Goal: Task Accomplishment & Management: Complete application form

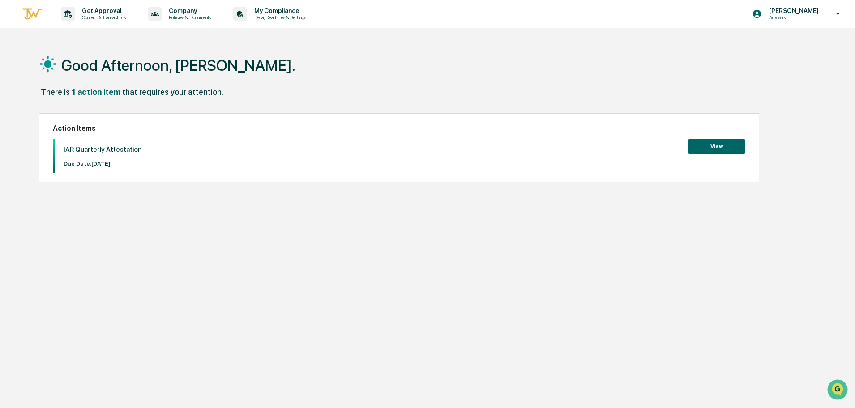
click at [721, 152] on button "View" at bounding box center [716, 146] width 57 height 15
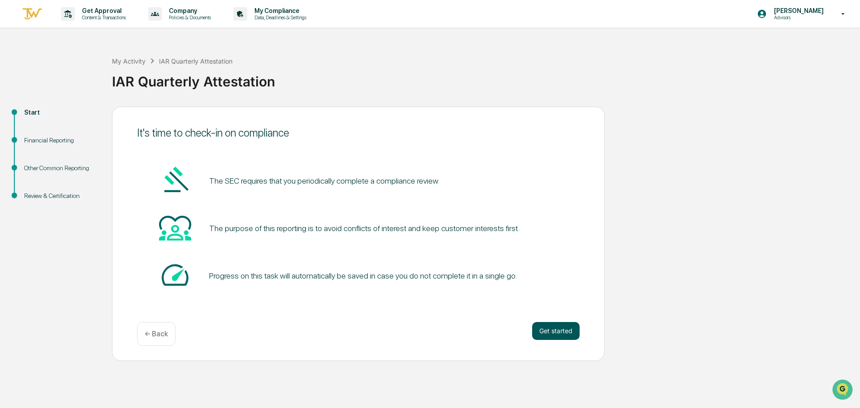
click at [560, 332] on button "Get started" at bounding box center [555, 331] width 47 height 18
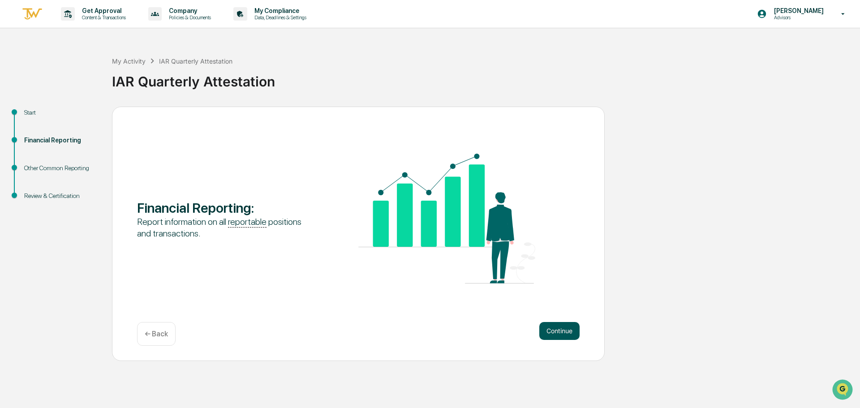
click at [563, 335] on button "Continue" at bounding box center [559, 331] width 40 height 18
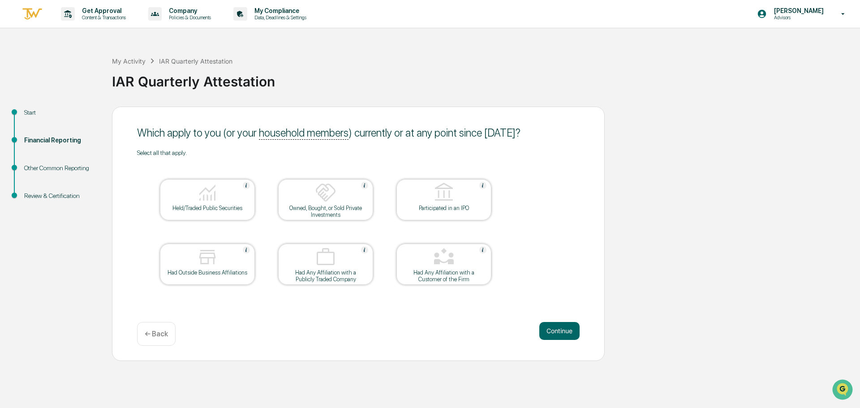
click at [227, 193] on div at bounding box center [208, 193] width 90 height 23
click at [224, 256] on div at bounding box center [208, 257] width 90 height 23
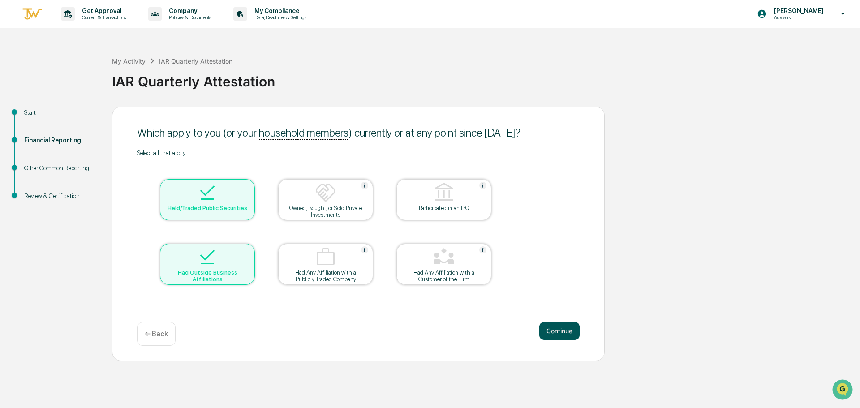
click at [565, 328] on button "Continue" at bounding box center [559, 331] width 40 height 18
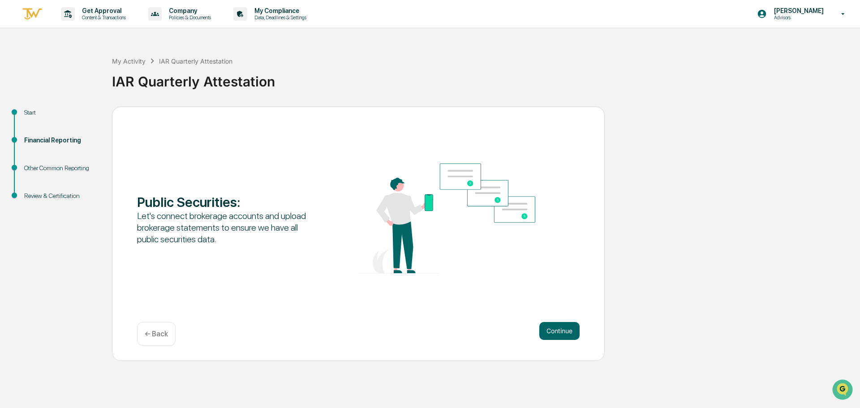
click at [565, 328] on button "Continue" at bounding box center [559, 331] width 40 height 18
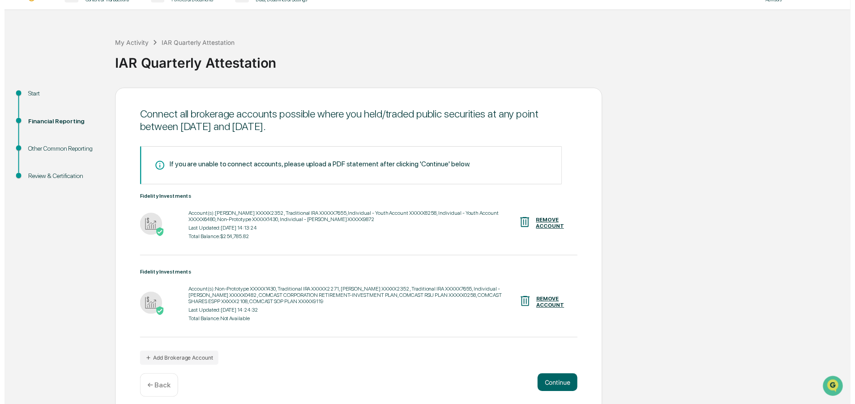
scroll to position [26, 0]
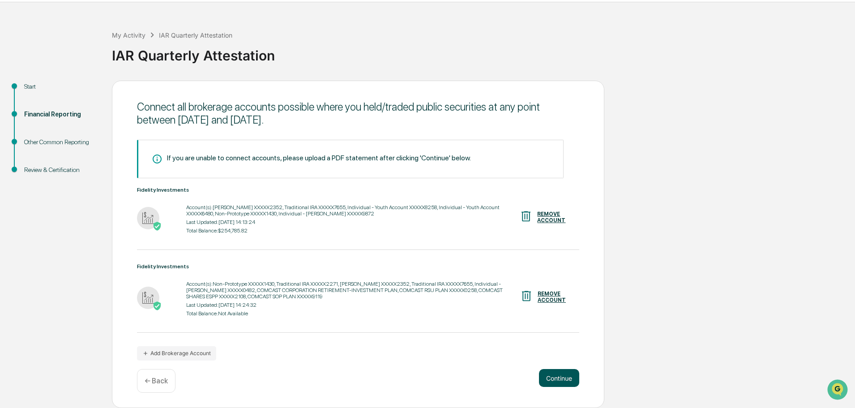
click at [552, 378] on button "Continue" at bounding box center [559, 378] width 40 height 18
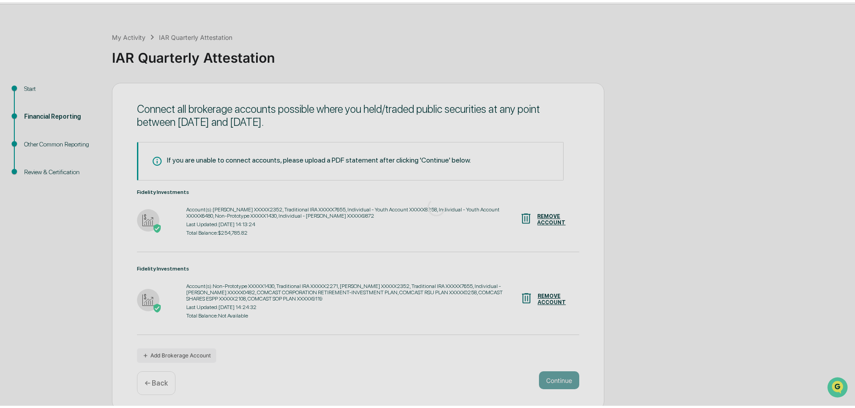
scroll to position [0, 0]
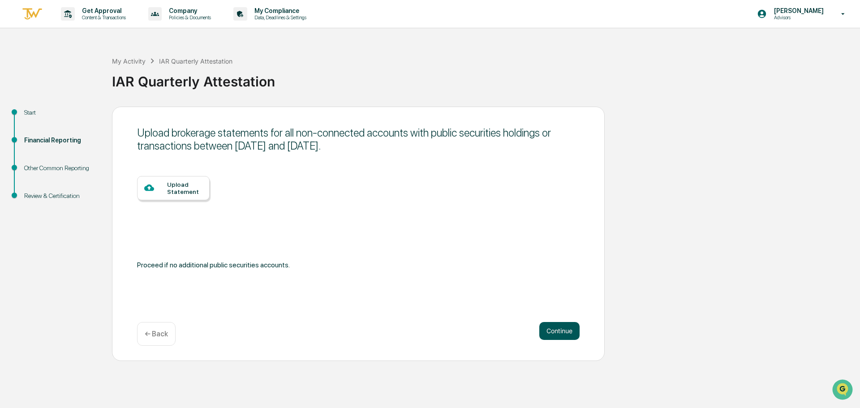
click at [553, 330] on button "Continue" at bounding box center [559, 331] width 40 height 18
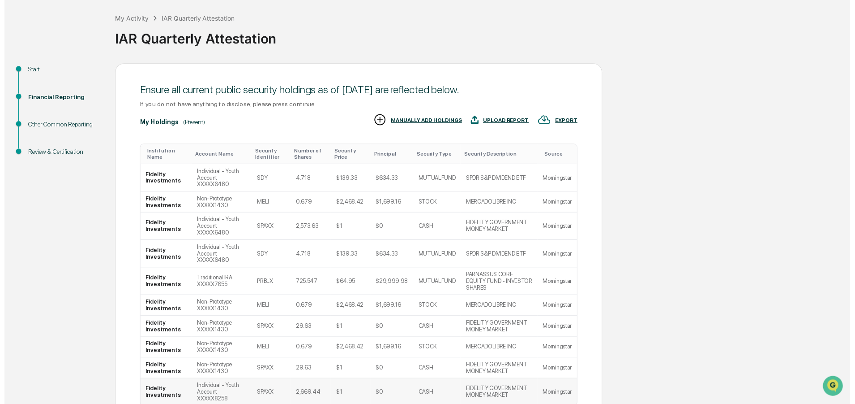
scroll to position [89, 0]
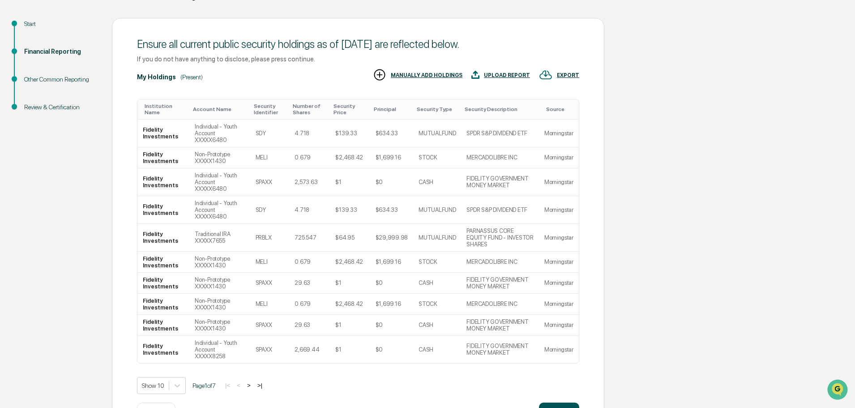
click at [550, 403] on button "Continue" at bounding box center [559, 412] width 40 height 18
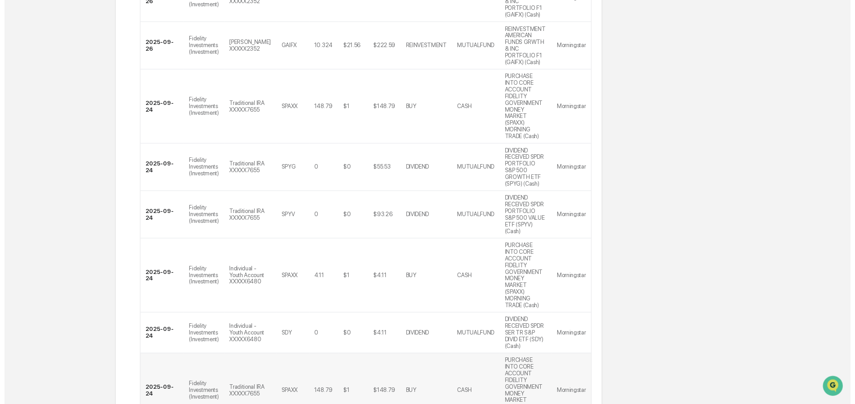
scroll to position [370, 0]
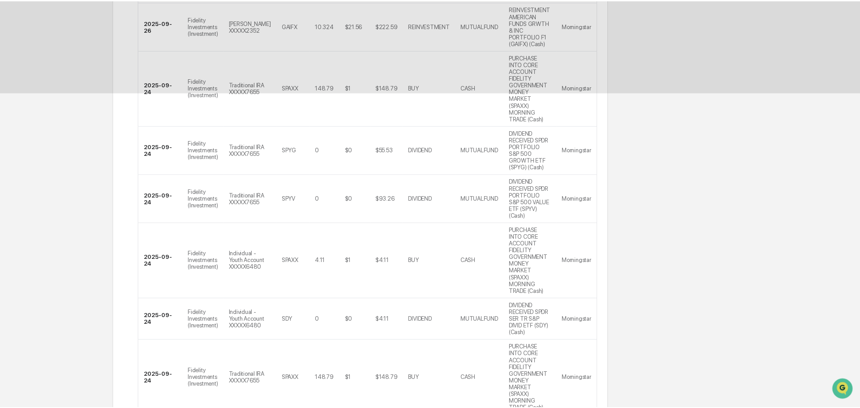
scroll to position [0, 0]
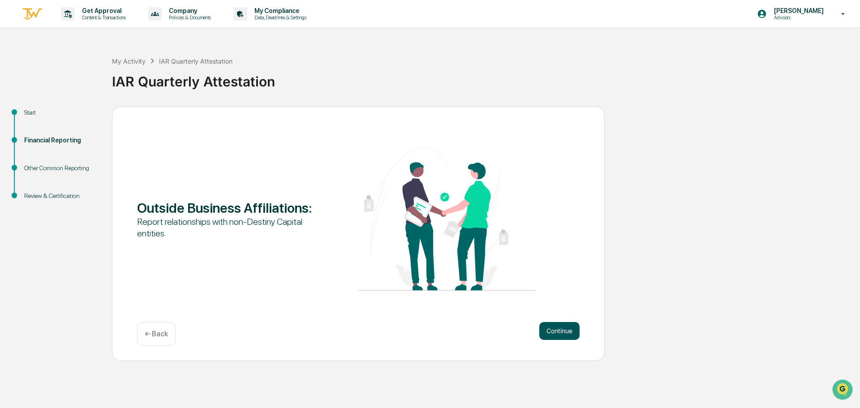
click at [554, 330] on button "Continue" at bounding box center [559, 331] width 40 height 18
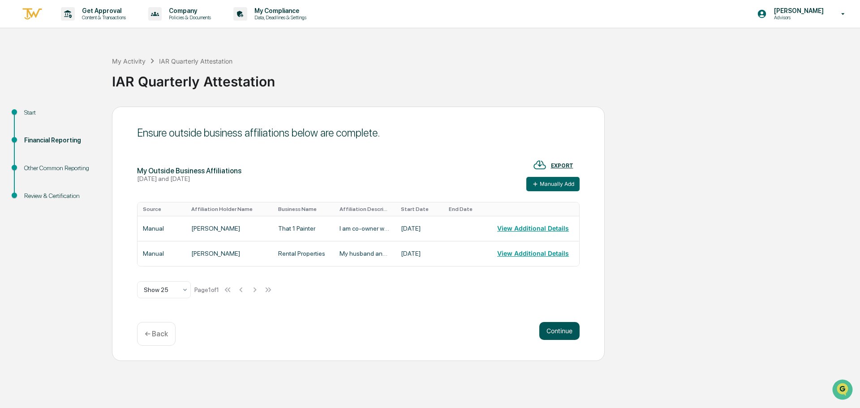
click at [553, 331] on button "Continue" at bounding box center [559, 331] width 40 height 18
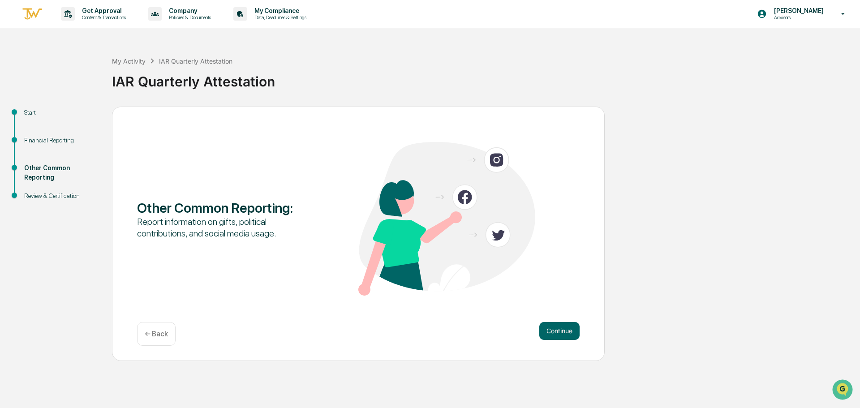
click at [553, 331] on button "Continue" at bounding box center [559, 331] width 40 height 18
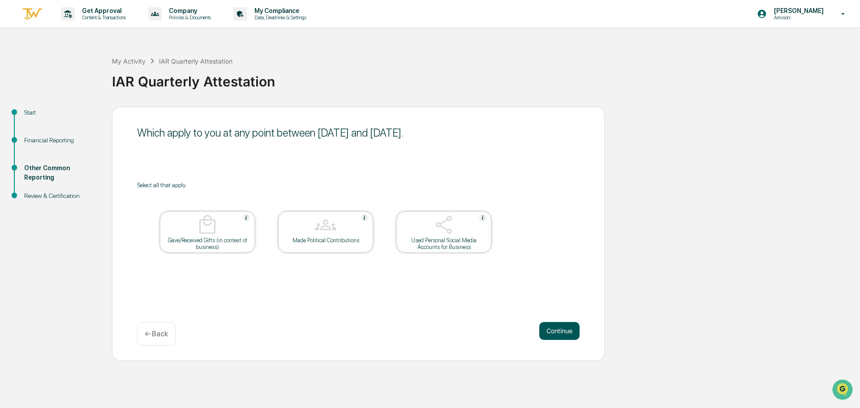
click at [552, 331] on button "Continue" at bounding box center [559, 331] width 40 height 18
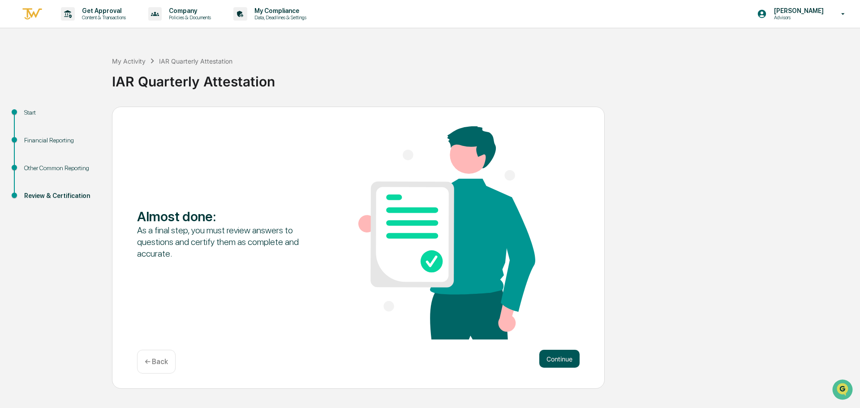
click at [553, 357] on button "Continue" at bounding box center [559, 359] width 40 height 18
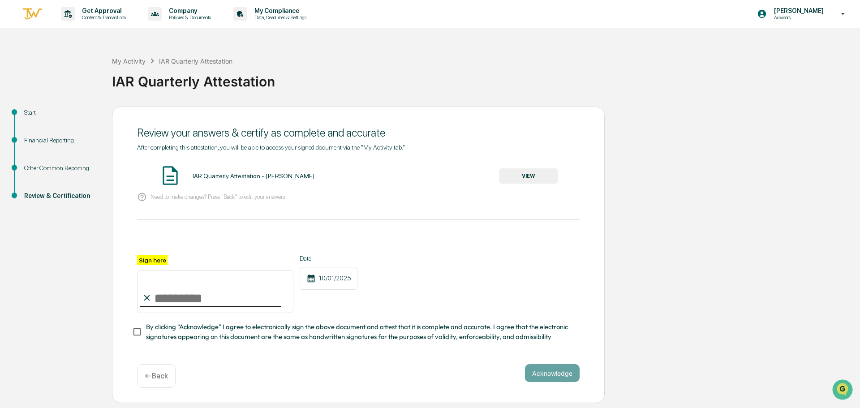
click at [546, 175] on button "VIEW" at bounding box center [528, 175] width 58 height 15
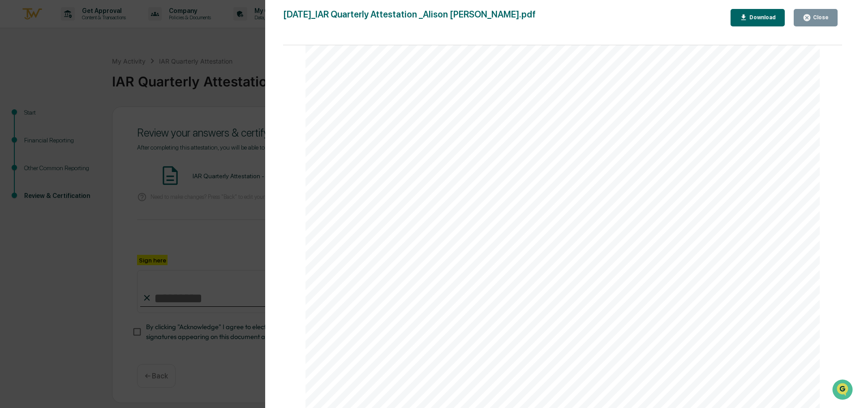
scroll to position [7193, 0]
click at [814, 19] on div "Close" at bounding box center [819, 17] width 17 height 6
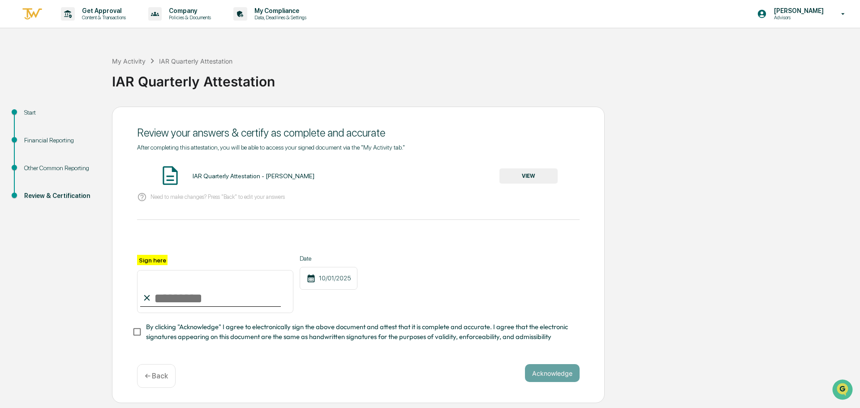
click at [177, 295] on input "Sign here" at bounding box center [215, 291] width 156 height 43
type input "**********"
click at [556, 378] on button "Acknowledge" at bounding box center [552, 373] width 55 height 18
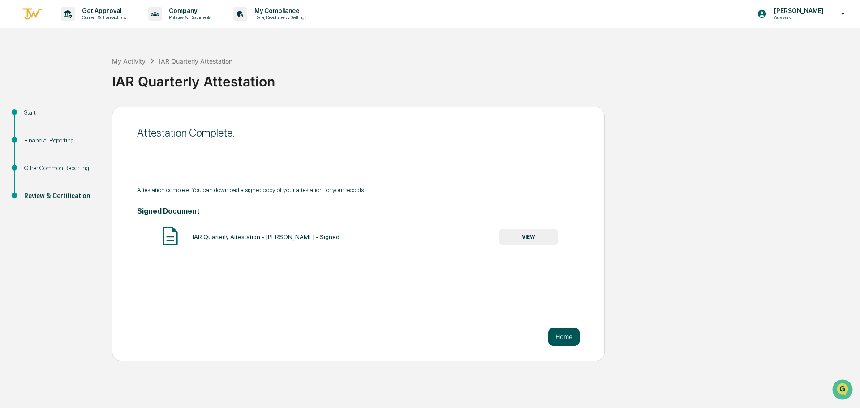
click at [566, 335] on button "Home" at bounding box center [563, 337] width 31 height 18
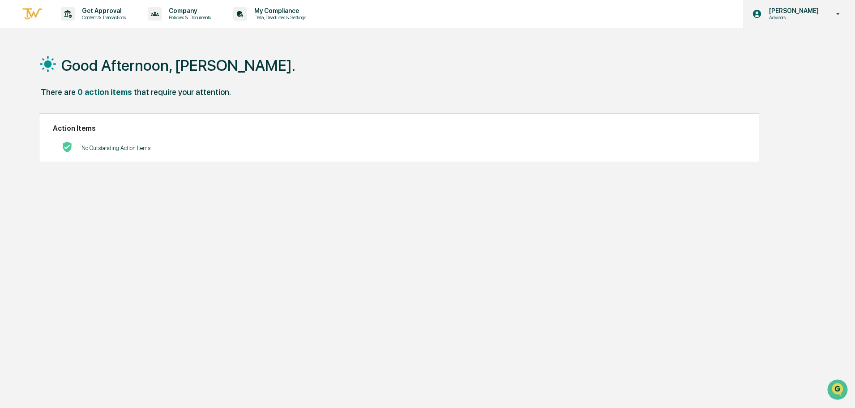
click at [797, 13] on p "[PERSON_NAME]" at bounding box center [792, 10] width 61 height 7
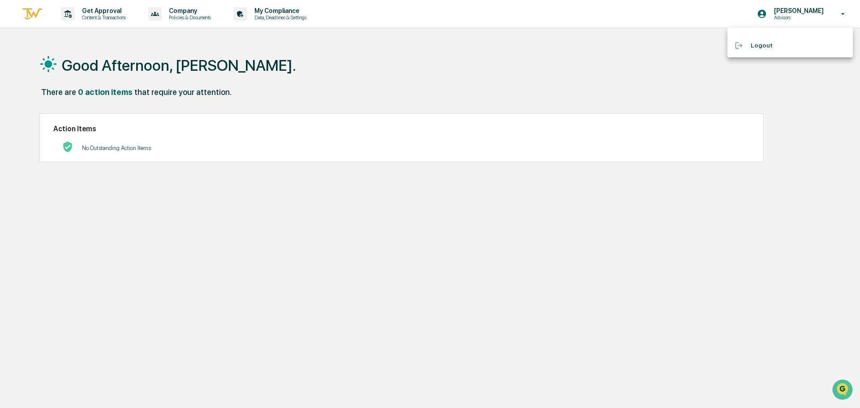
click at [775, 44] on li "Logout" at bounding box center [789, 45] width 125 height 17
